Goal: Find contact information

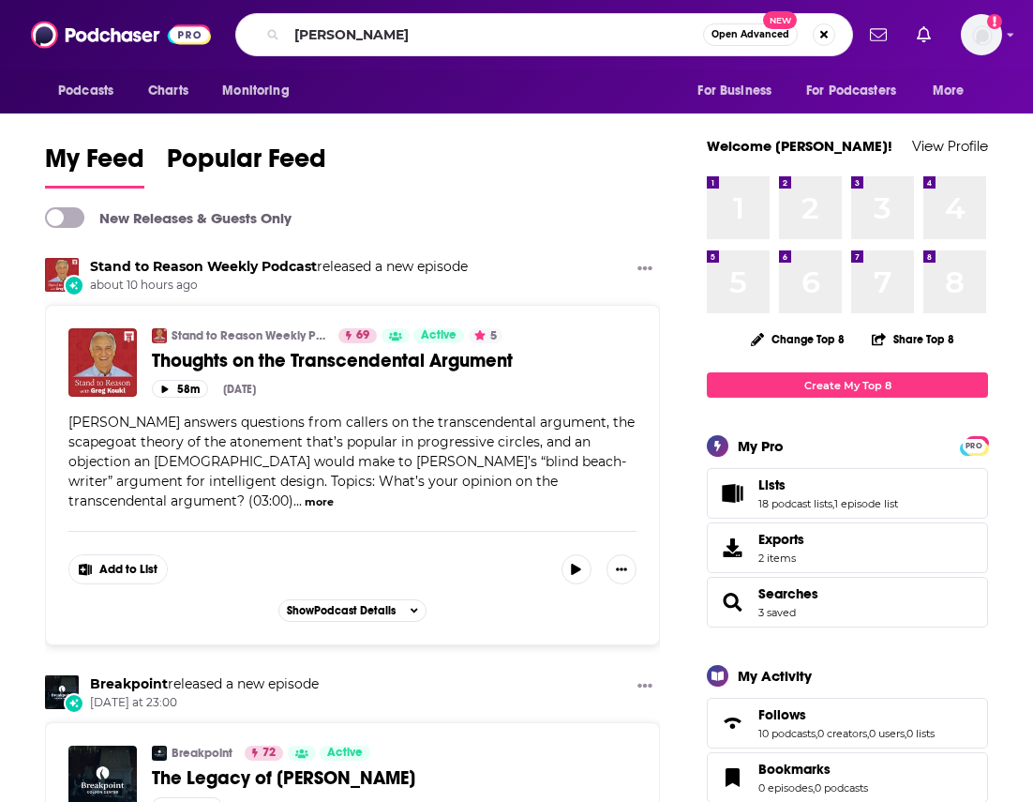
type input "[PERSON_NAME]"
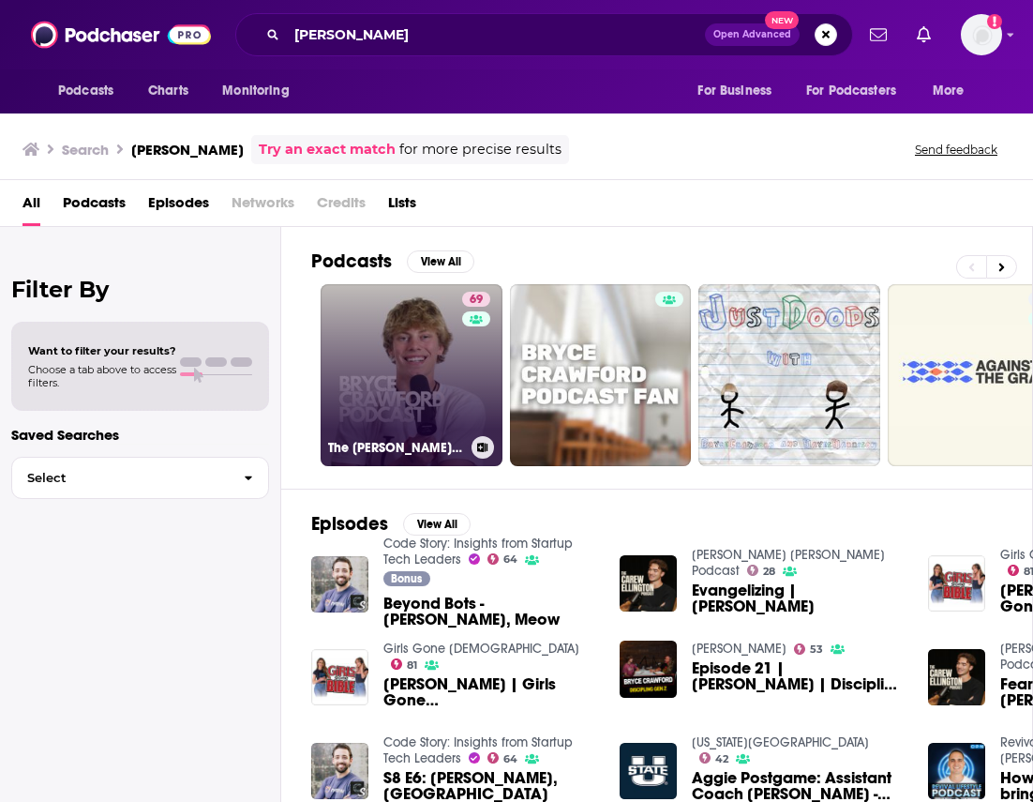
click at [464, 370] on div "69" at bounding box center [478, 364] width 33 height 144
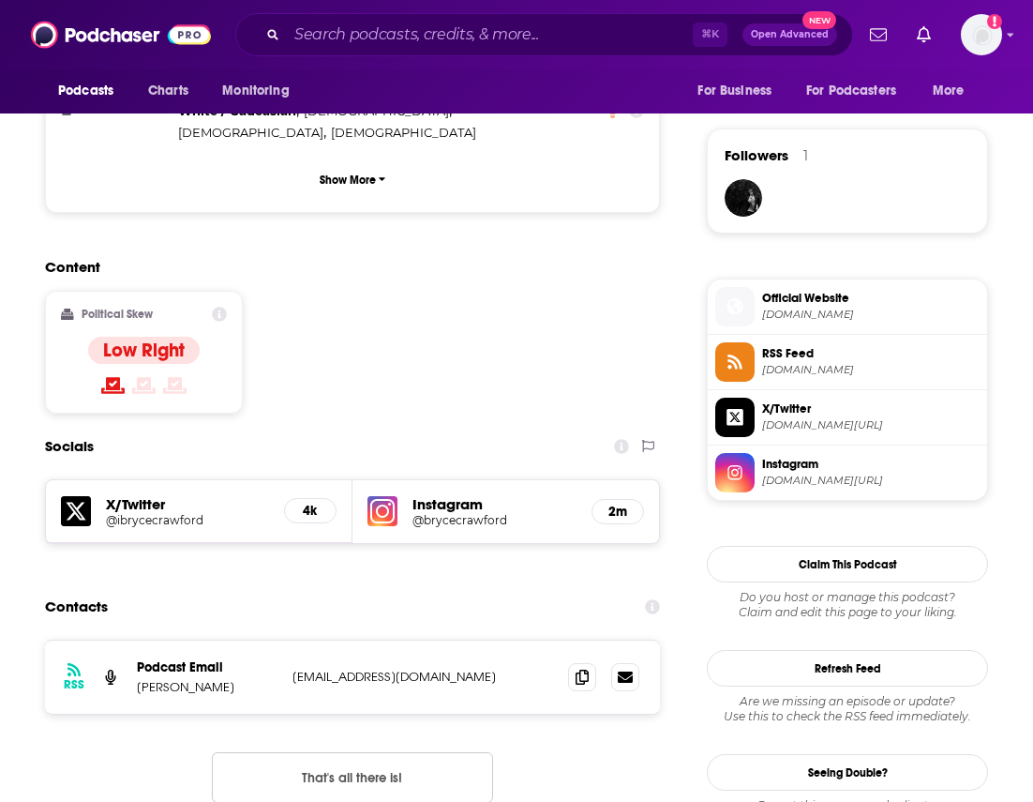
scroll to position [1316, 0]
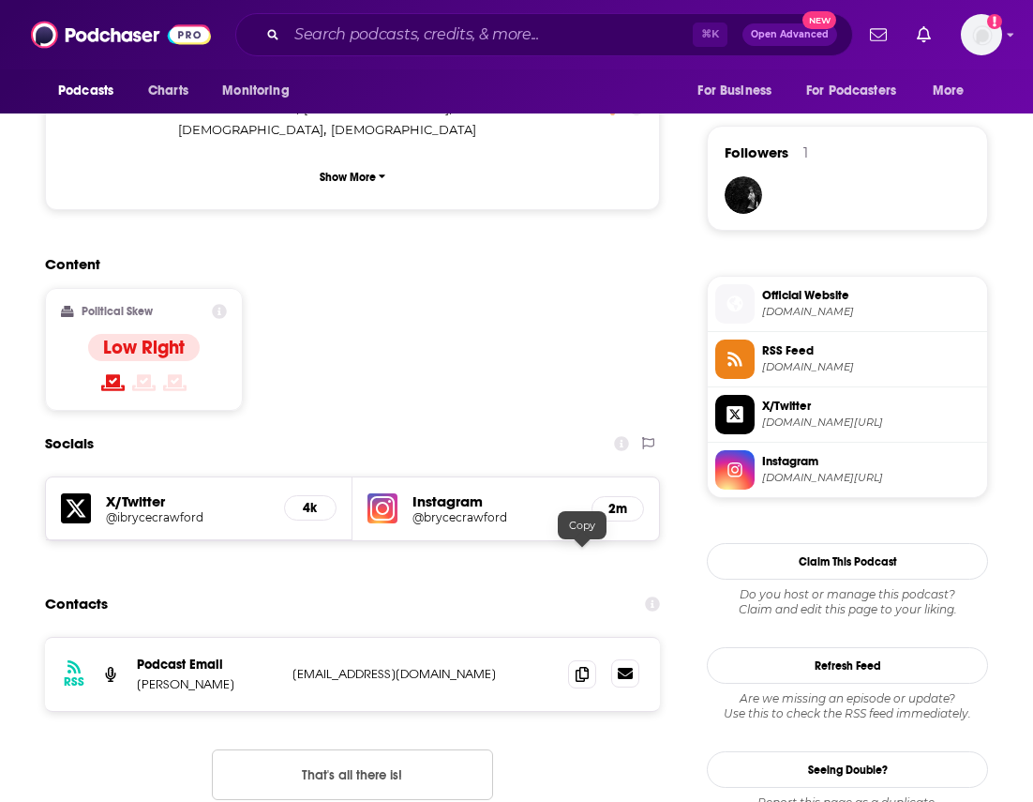
click at [631, 668] on icon at bounding box center [625, 673] width 15 height 11
